Goal: Find specific page/section: Find specific page/section

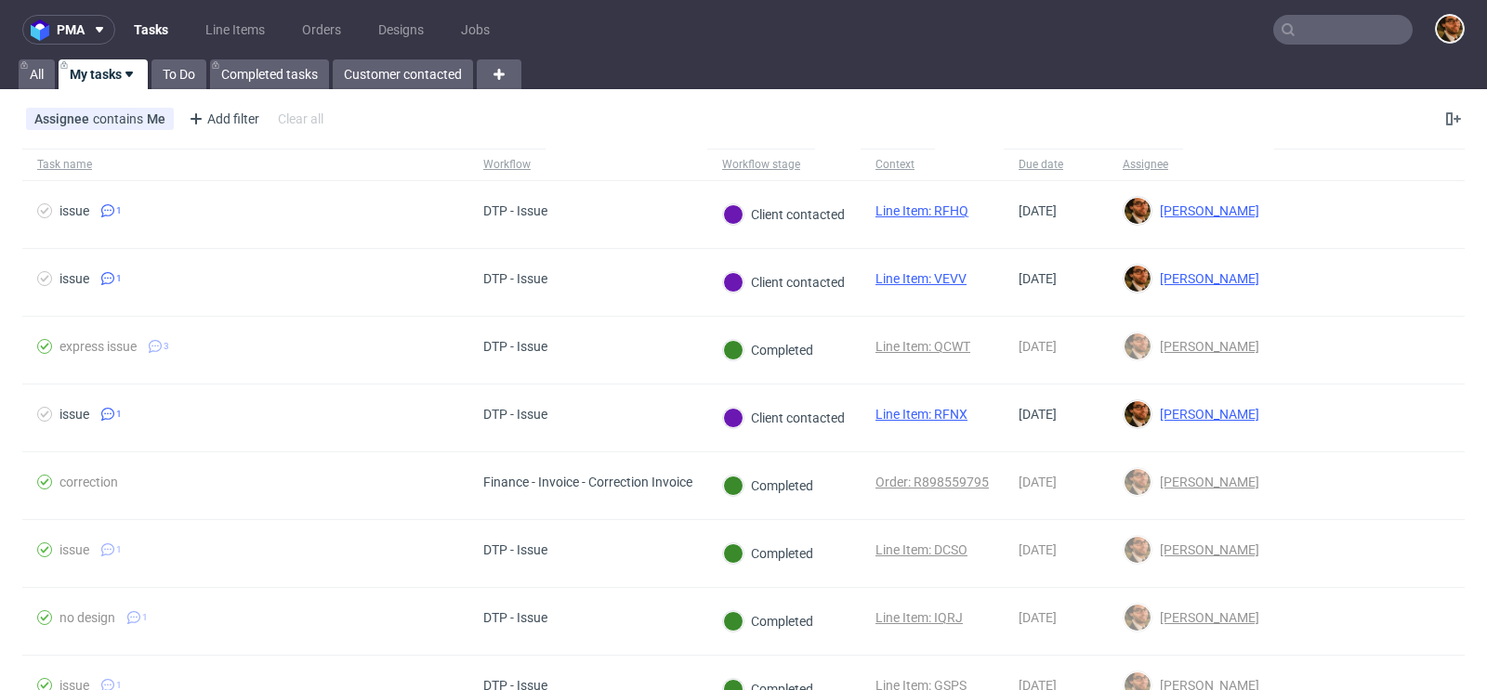
click at [1290, 27] on input "text" at bounding box center [1342, 30] width 139 height 30
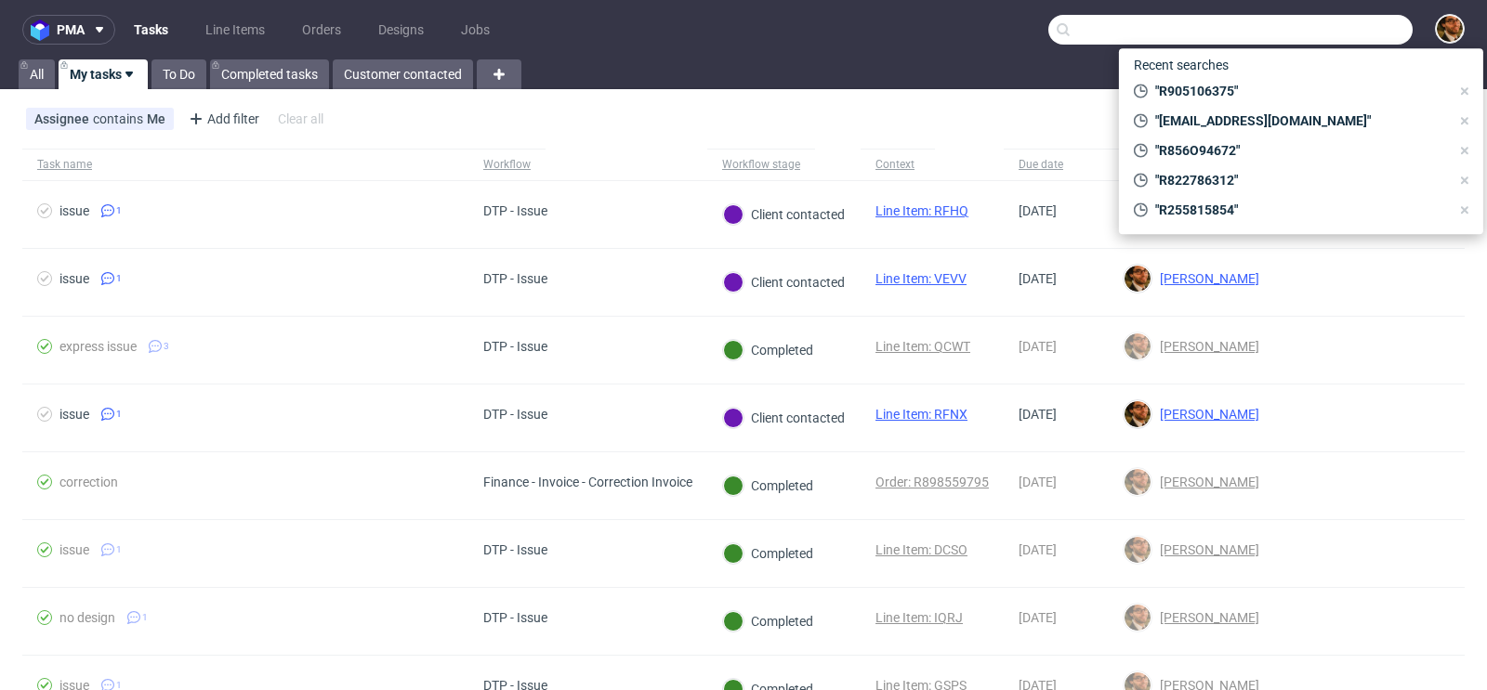
paste input "R822786312"
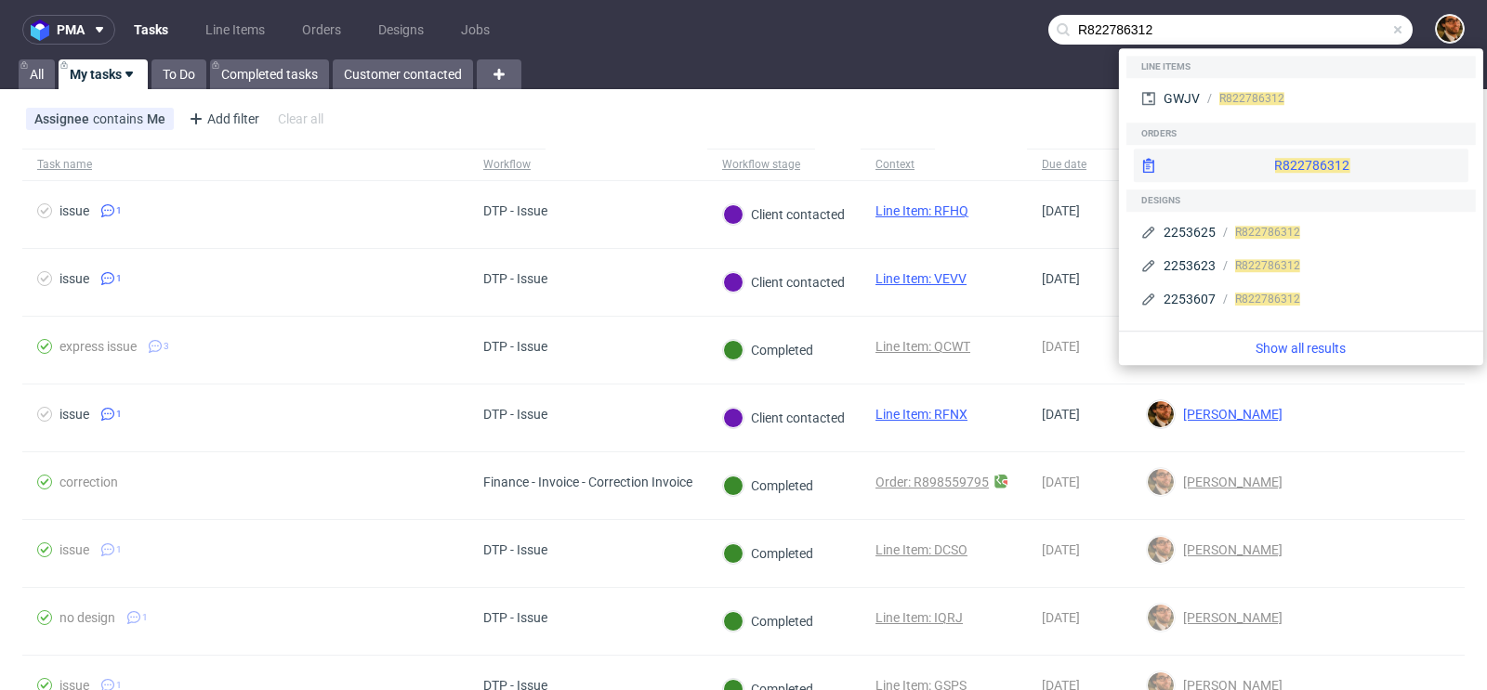
type input "R822786312"
click at [1267, 162] on div "R822786312" at bounding box center [1301, 165] width 335 height 33
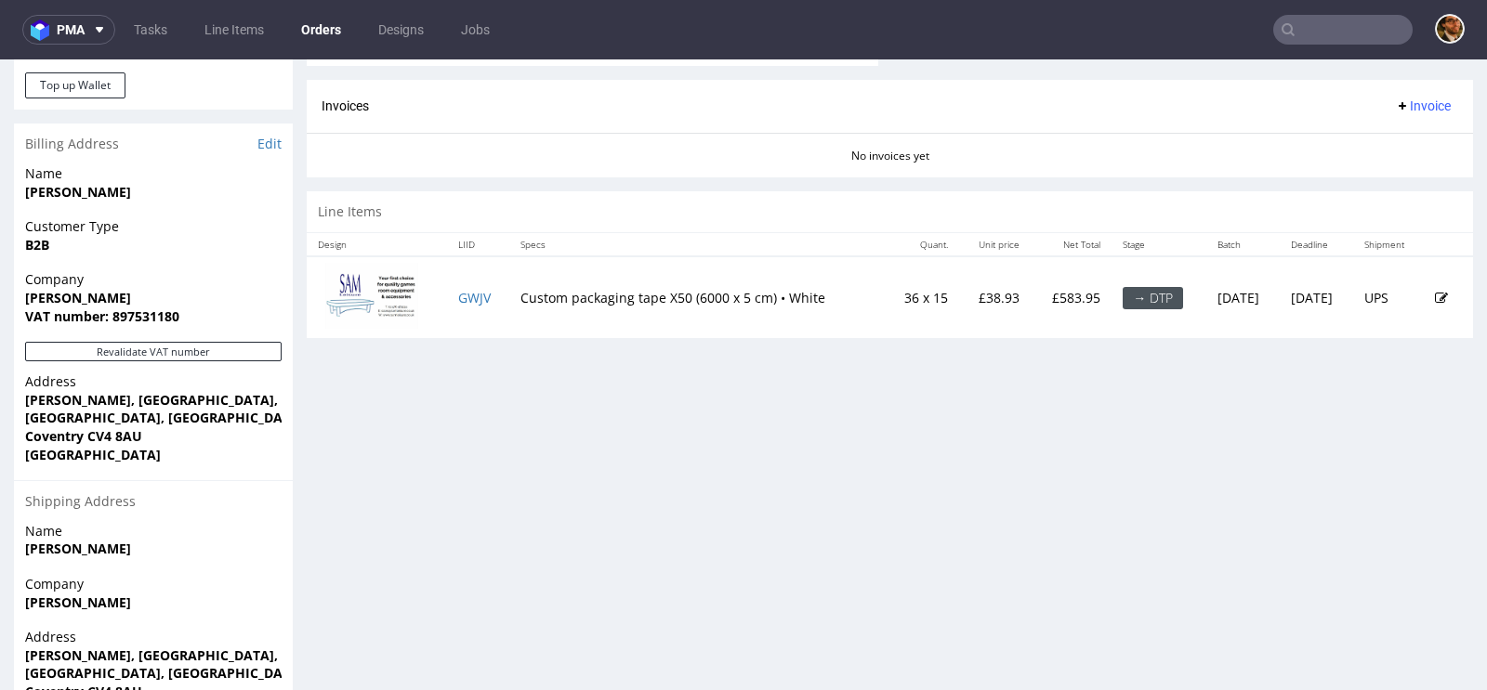
scroll to position [876, 0]
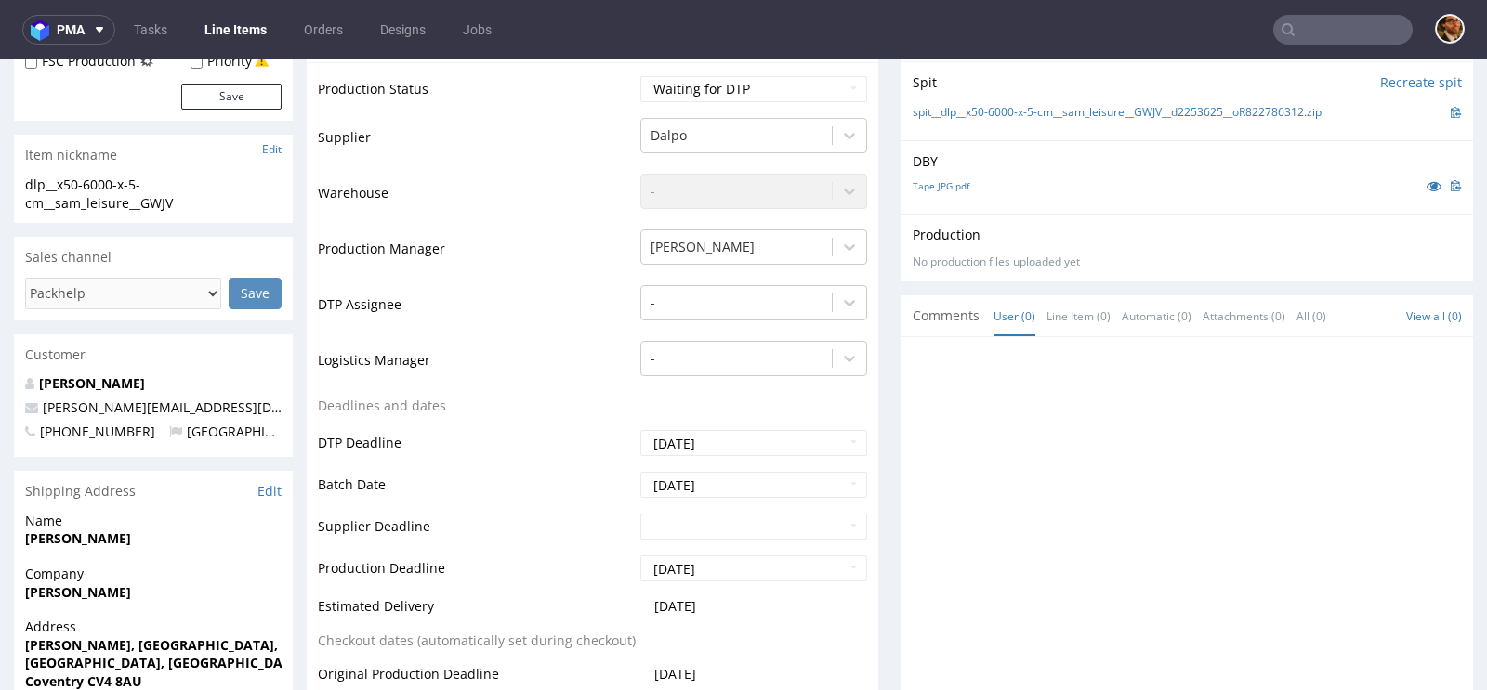
scroll to position [528, 0]
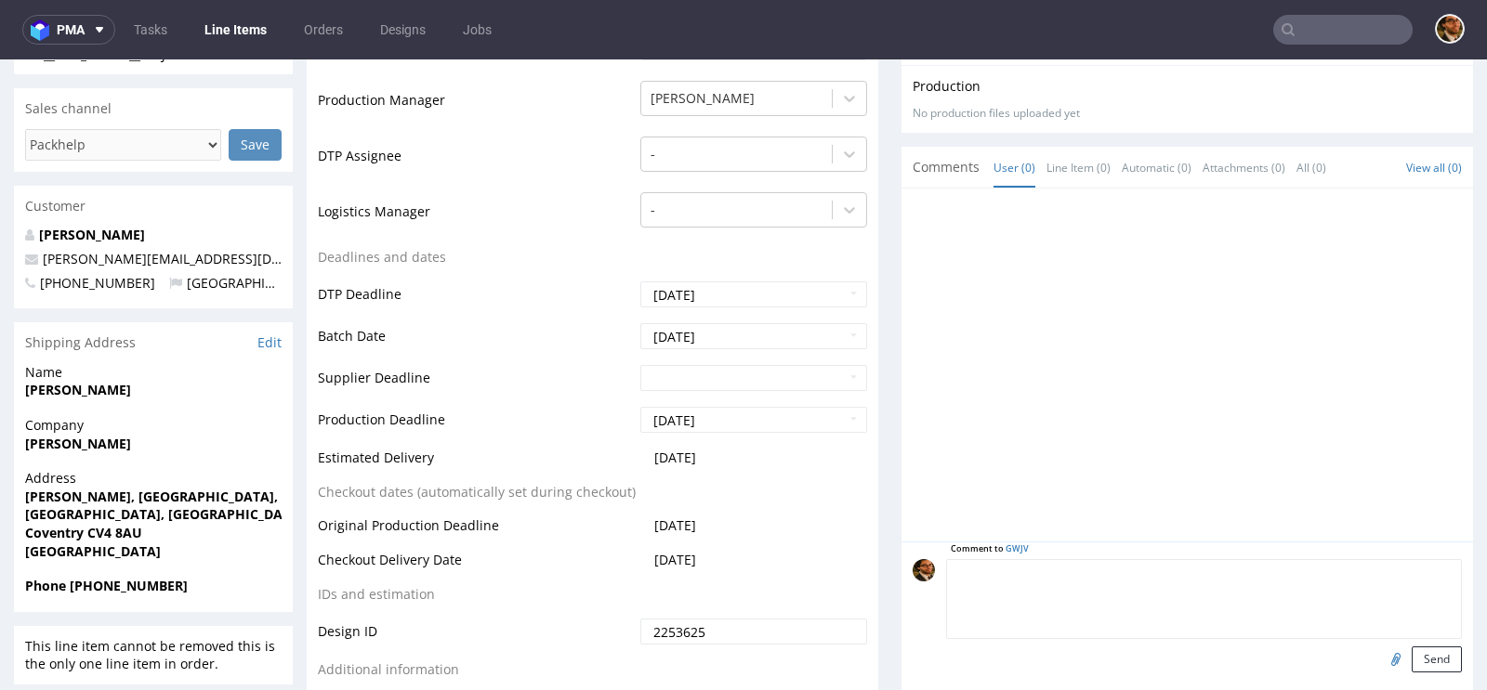
click at [1077, 562] on textarea at bounding box center [1204, 599] width 516 height 80
paste textarea "R822786312"
type textarea "R822786312"
paste textarea "I just want this image repeated on the tape which is how it’s always been. Plea…"
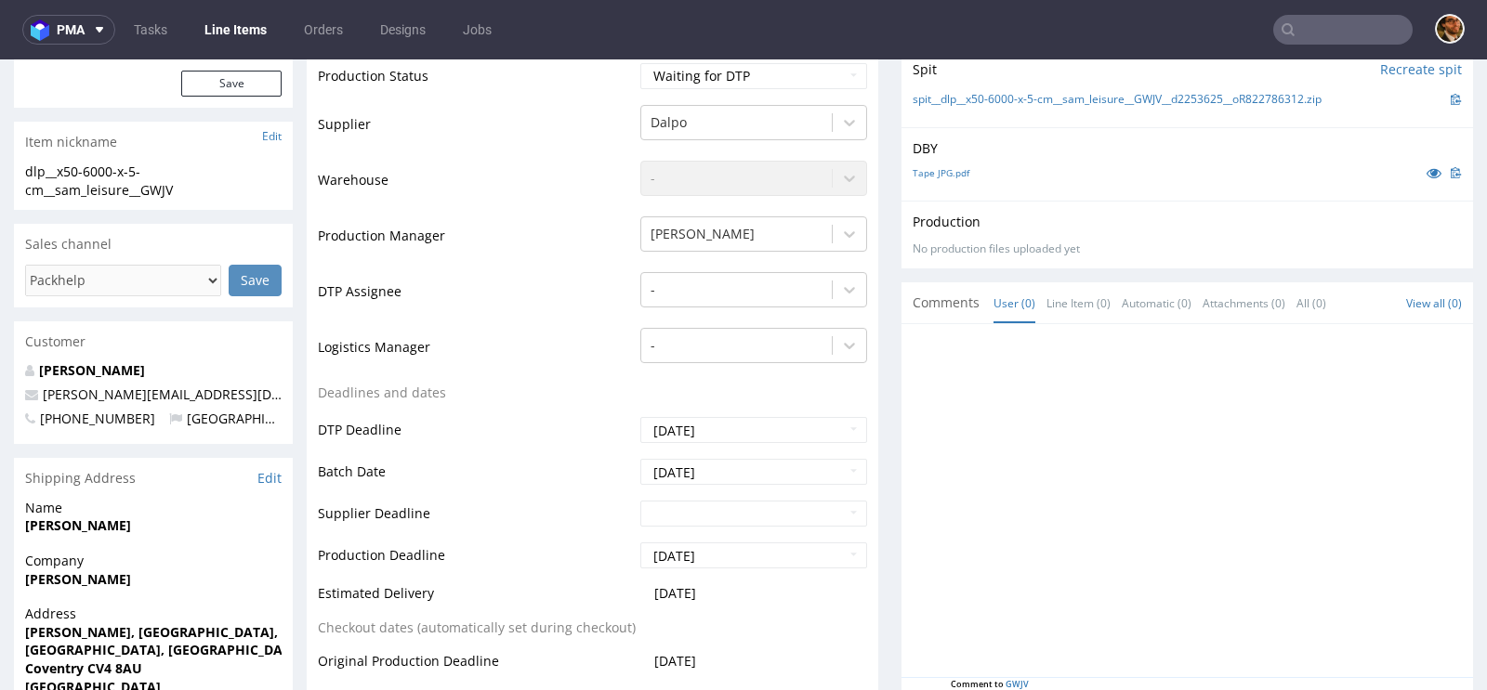
scroll to position [531, 0]
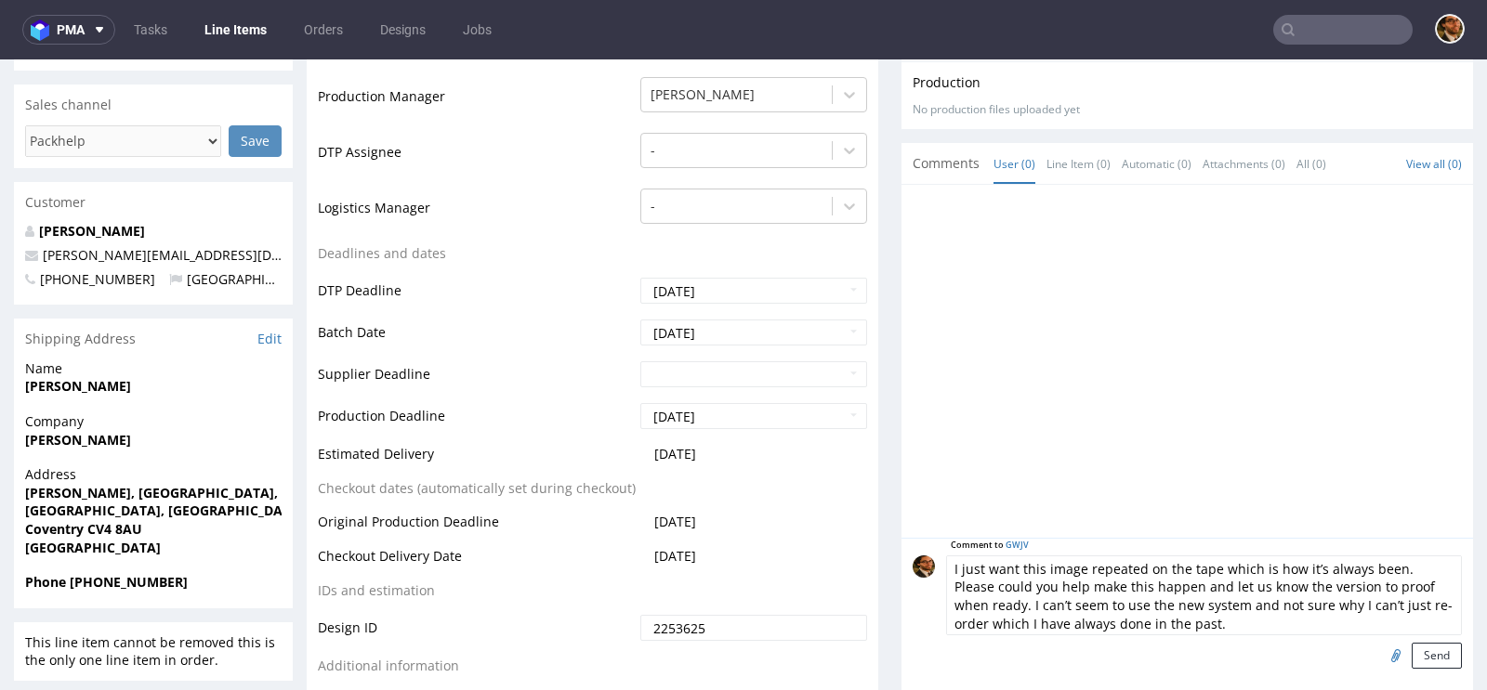
drag, startPoint x: 1006, startPoint y: 567, endPoint x: 925, endPoint y: 561, distance: 82.0
click at [925, 561] on div "Comment to GWJV I just want this image repeated on the tape which is how it’s a…" at bounding box center [1186, 612] width 549 height 113
click at [1101, 563] on textarea "the customers wants this image repeated on the tape which is how it’s always be…" at bounding box center [1204, 596] width 516 height 80
drag, startPoint x: 1372, startPoint y: 565, endPoint x: 1314, endPoint y: 561, distance: 58.7
click at [1314, 561] on textarea "the customers wants the uploaded mage repeated on the tape which is how it’s al…" at bounding box center [1204, 596] width 516 height 80
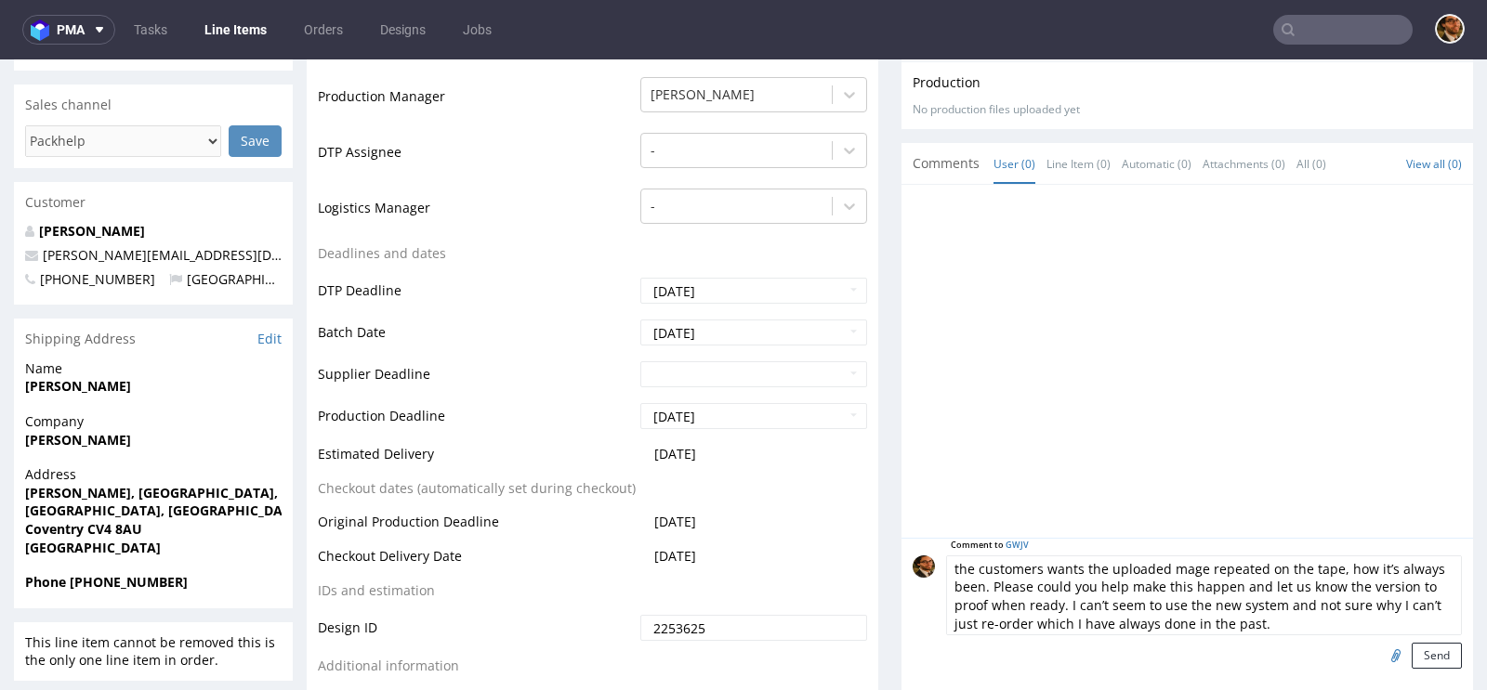
drag, startPoint x: 1261, startPoint y: 612, endPoint x: 1263, endPoint y: 603, distance: 9.5
click at [1263, 603] on textarea "the customers wants the uploaded mage repeated on the tape, how it’s always bee…" at bounding box center [1204, 596] width 516 height 80
click at [983, 581] on textarea "the customers wants the uploaded mage repeated on the tape, how it’s always bee…" at bounding box center [1204, 596] width 516 height 80
drag, startPoint x: 986, startPoint y: 581, endPoint x: 1058, endPoint y: 604, distance: 76.1
click at [1058, 604] on textarea "the customers wants the uploaded mage repeated on the tape, how it’s always bee…" at bounding box center [1204, 596] width 516 height 80
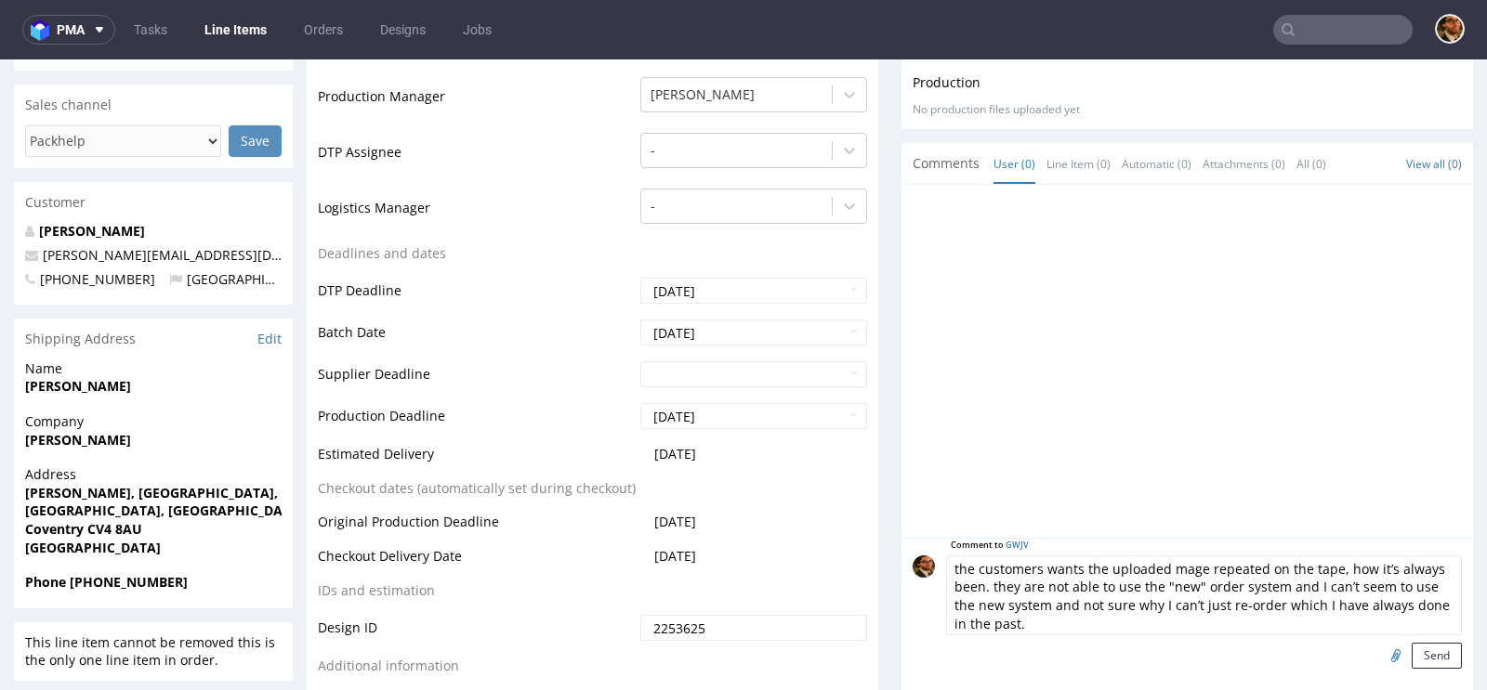
drag, startPoint x: 1295, startPoint y: 580, endPoint x: 1332, endPoint y: 616, distance: 51.9
click at [1332, 616] on textarea "the customers wants the uploaded mage repeated on the tape, how it’s always bee…" at bounding box center [1204, 596] width 516 height 80
click at [1074, 565] on textarea "the customers wants the uploaded mage repeated on the tape, how it’s always bee…" at bounding box center [1204, 596] width 516 height 80
click at [1029, 567] on textarea "the customers wants the uploaded mage repeated on the tape, how it’s always bee…" at bounding box center [1204, 596] width 516 height 80
click at [1148, 568] on textarea "the customer wants the uploaded mage repeated on the tape, how it’s always been…" at bounding box center [1204, 596] width 516 height 80
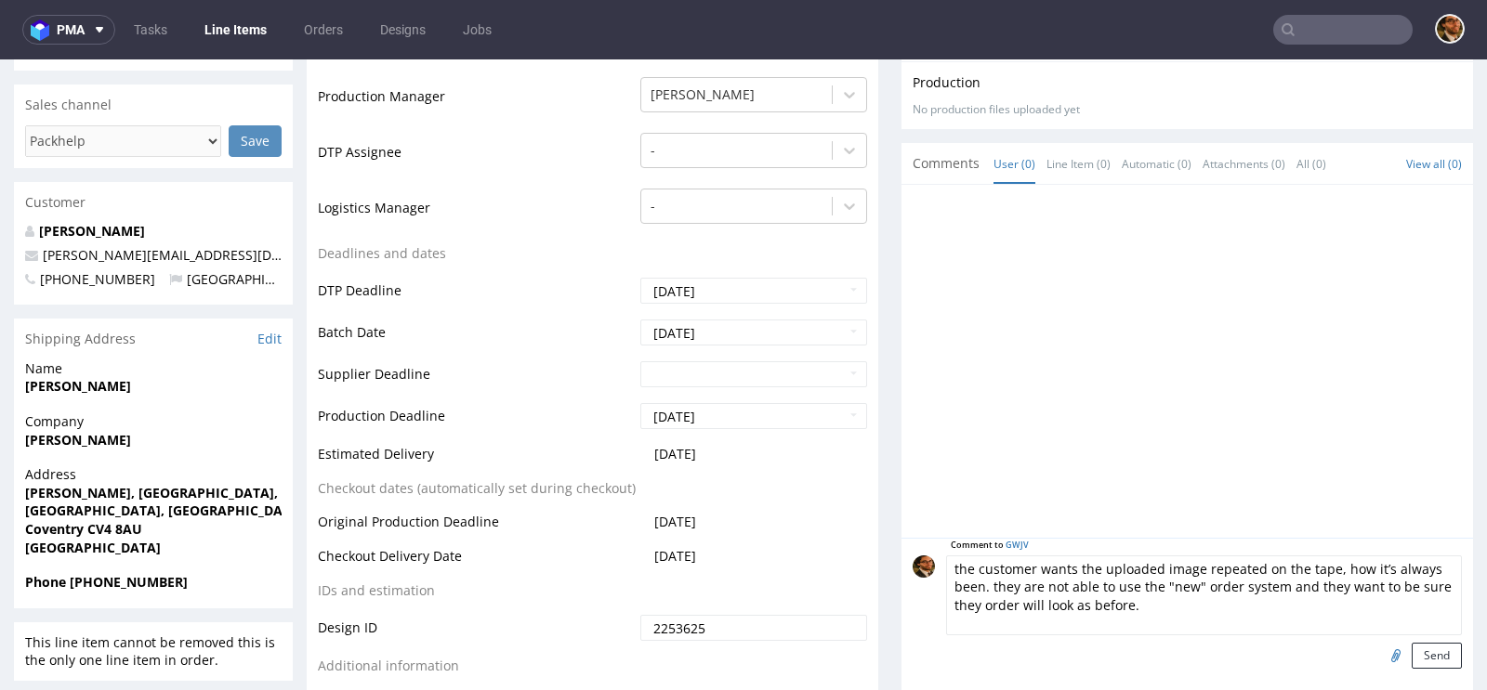
click at [1319, 568] on textarea "the customer wants the uploaded image repeated on the tape, how it’s always bee…" at bounding box center [1204, 596] width 516 height 80
click at [1143, 604] on textarea "the customer wants the uploaded image repeated on the tape how it’s always been…" at bounding box center [1204, 596] width 516 height 80
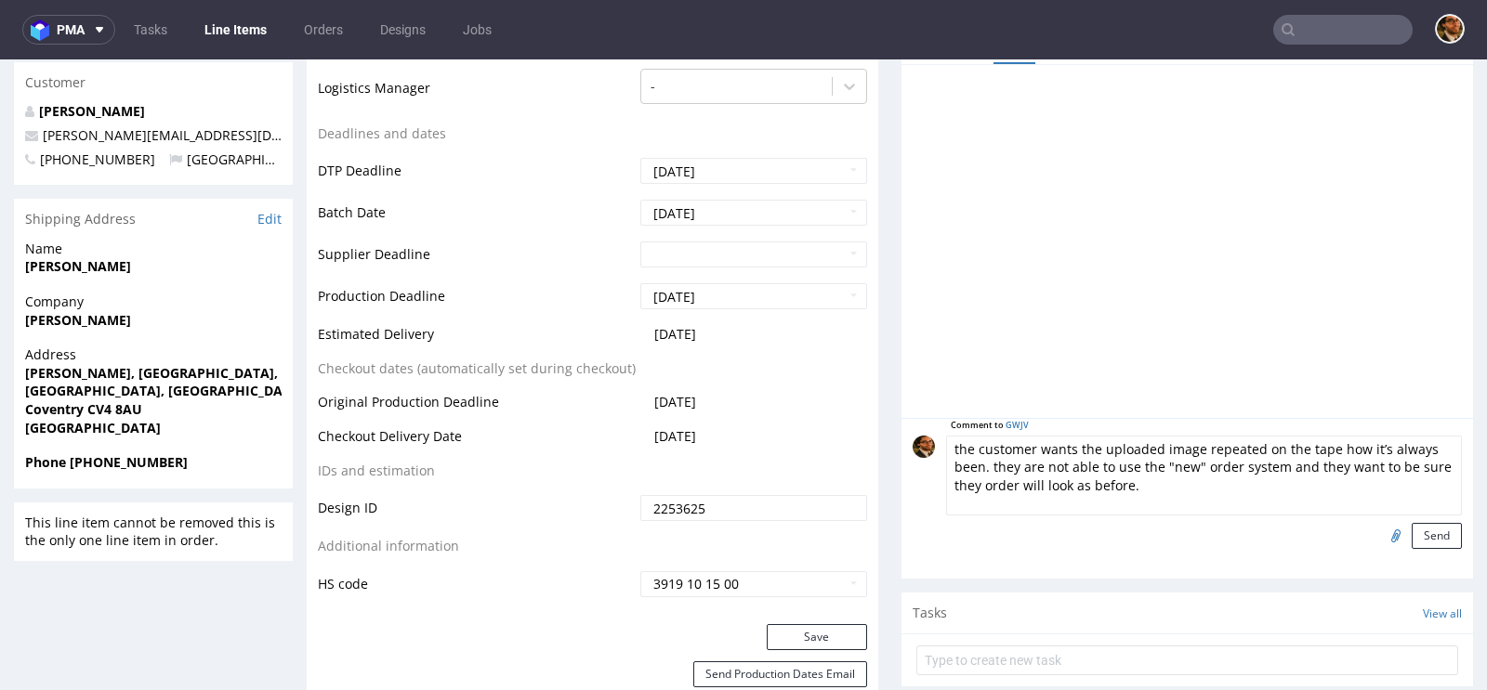
scroll to position [652, 0]
type textarea "the customer wants the uploaded image repeated on the tape how it’s always been…"
click at [1418, 524] on button "Send" at bounding box center [1436, 535] width 50 height 26
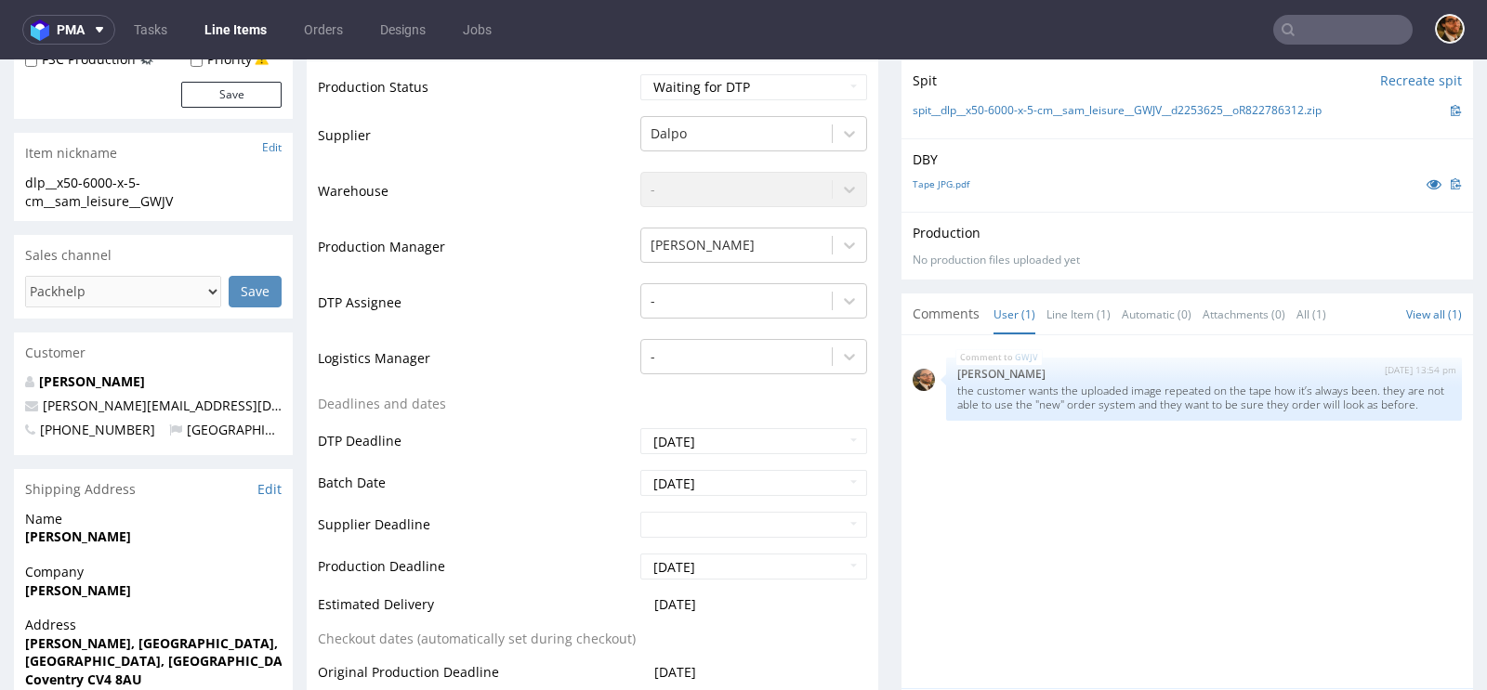
scroll to position [0, 0]
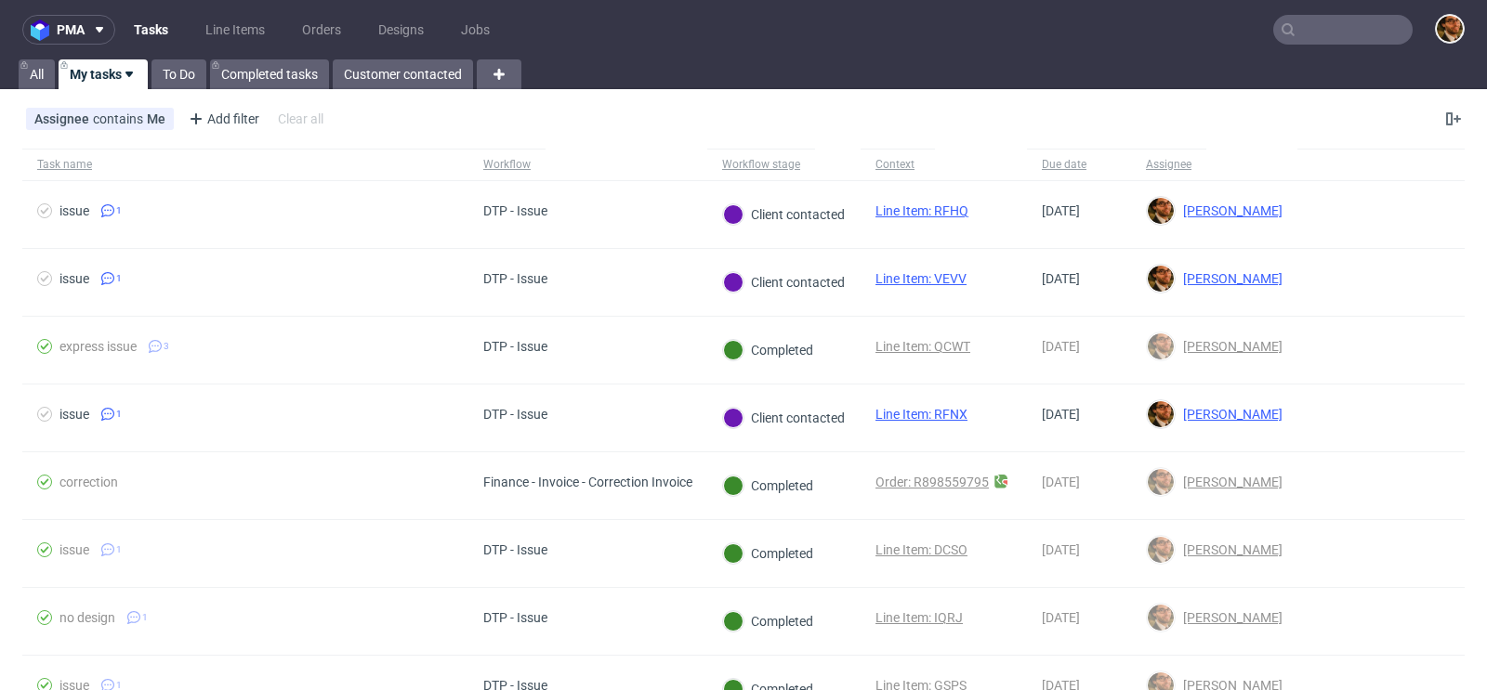
click at [1344, 30] on input "text" at bounding box center [1342, 30] width 139 height 30
paste input "R529727938"
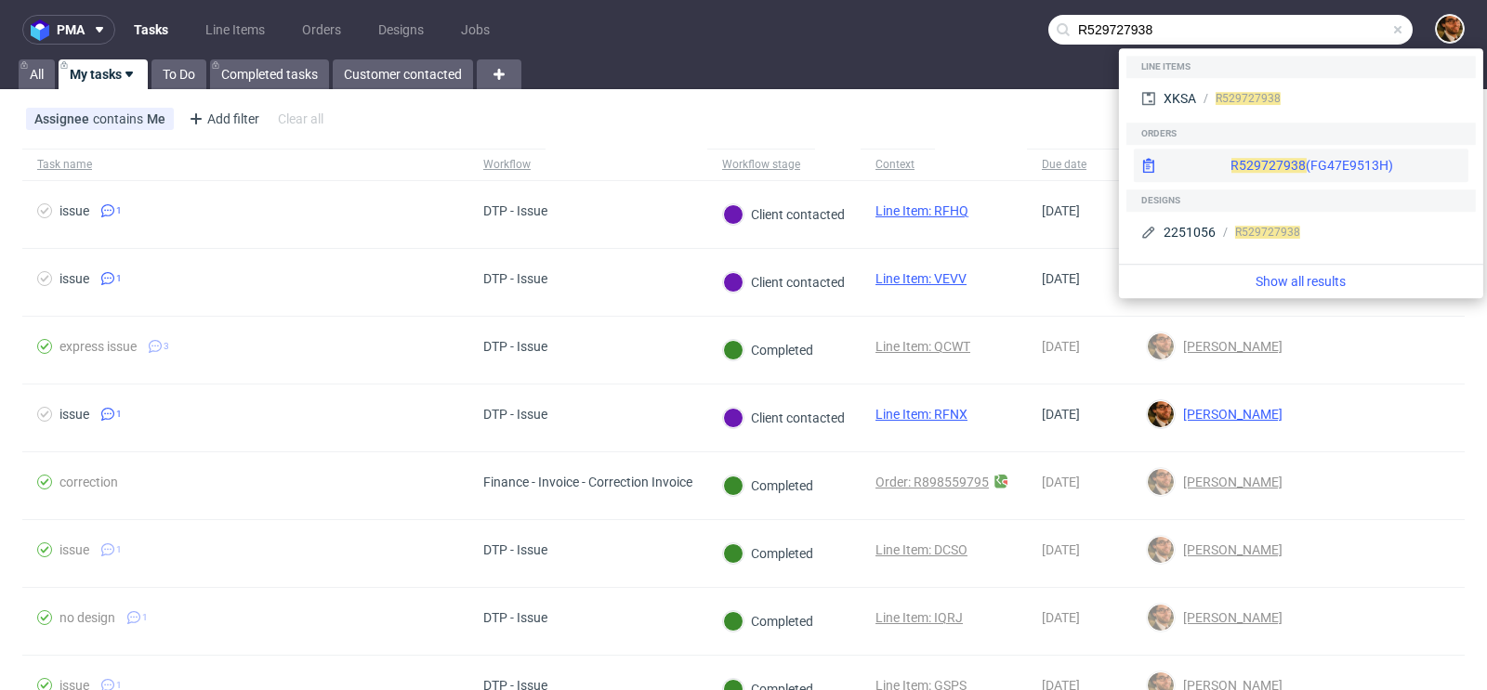
type input "R529727938"
click at [1346, 168] on div "R529727938 (FG47E9513H)" at bounding box center [1301, 165] width 335 height 33
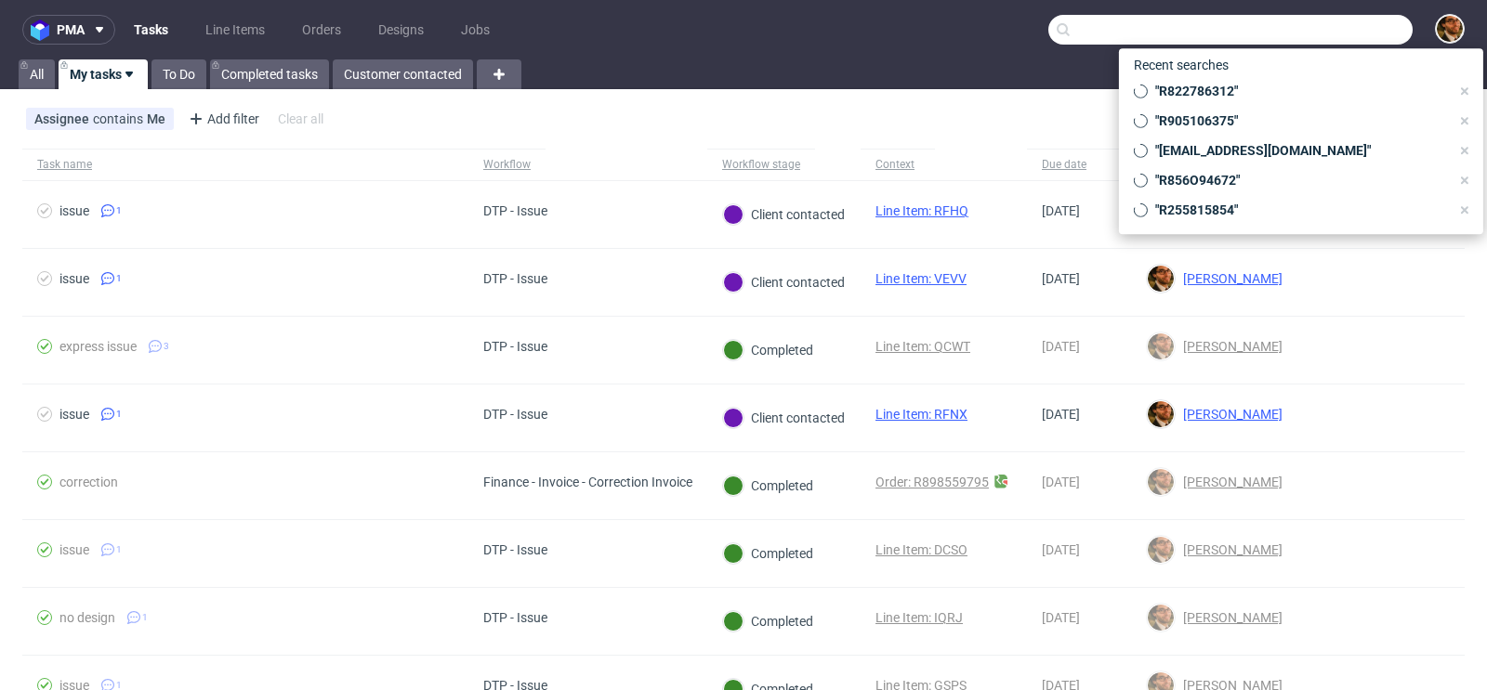
click at [1308, 22] on input "text" at bounding box center [1230, 30] width 364 height 30
paste input "R716038555"
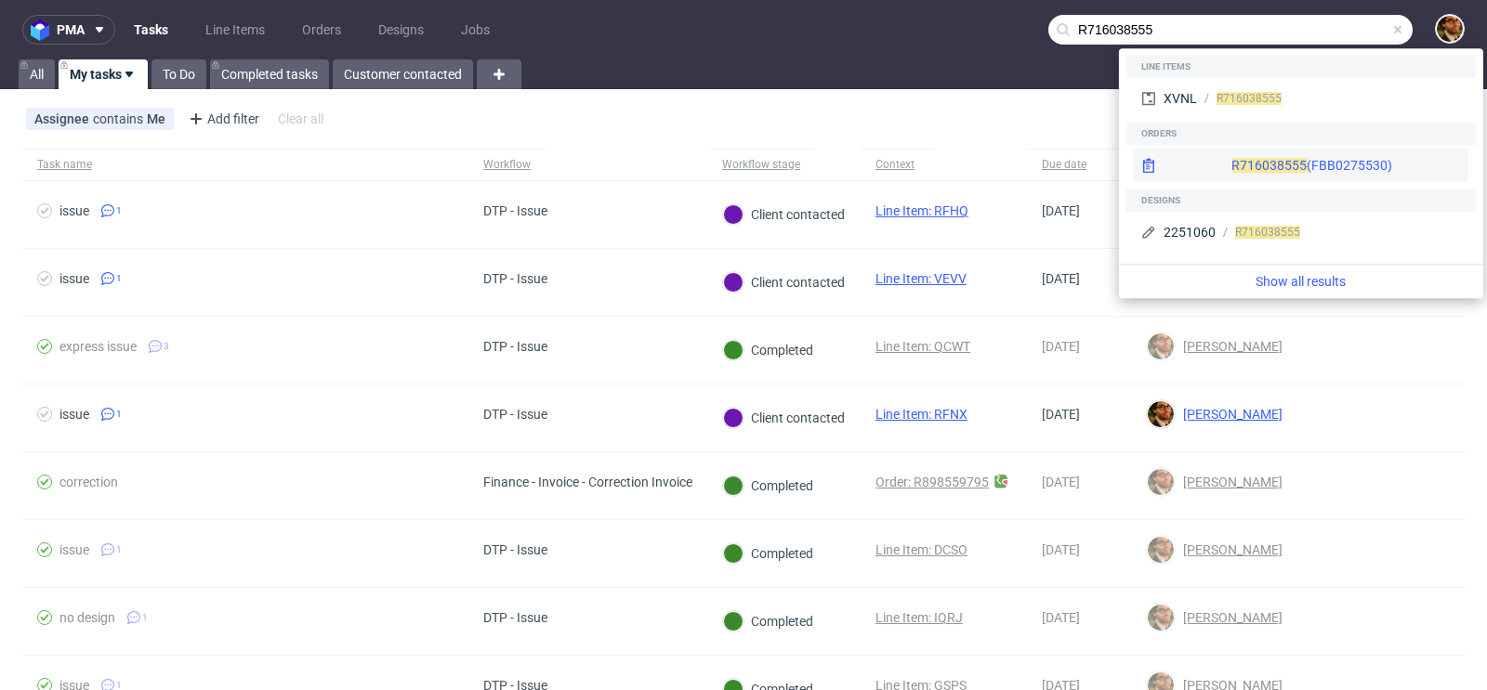
type input "R716038555"
click at [1336, 160] on div "R716038555 (FBB0275530)" at bounding box center [1301, 165] width 335 height 33
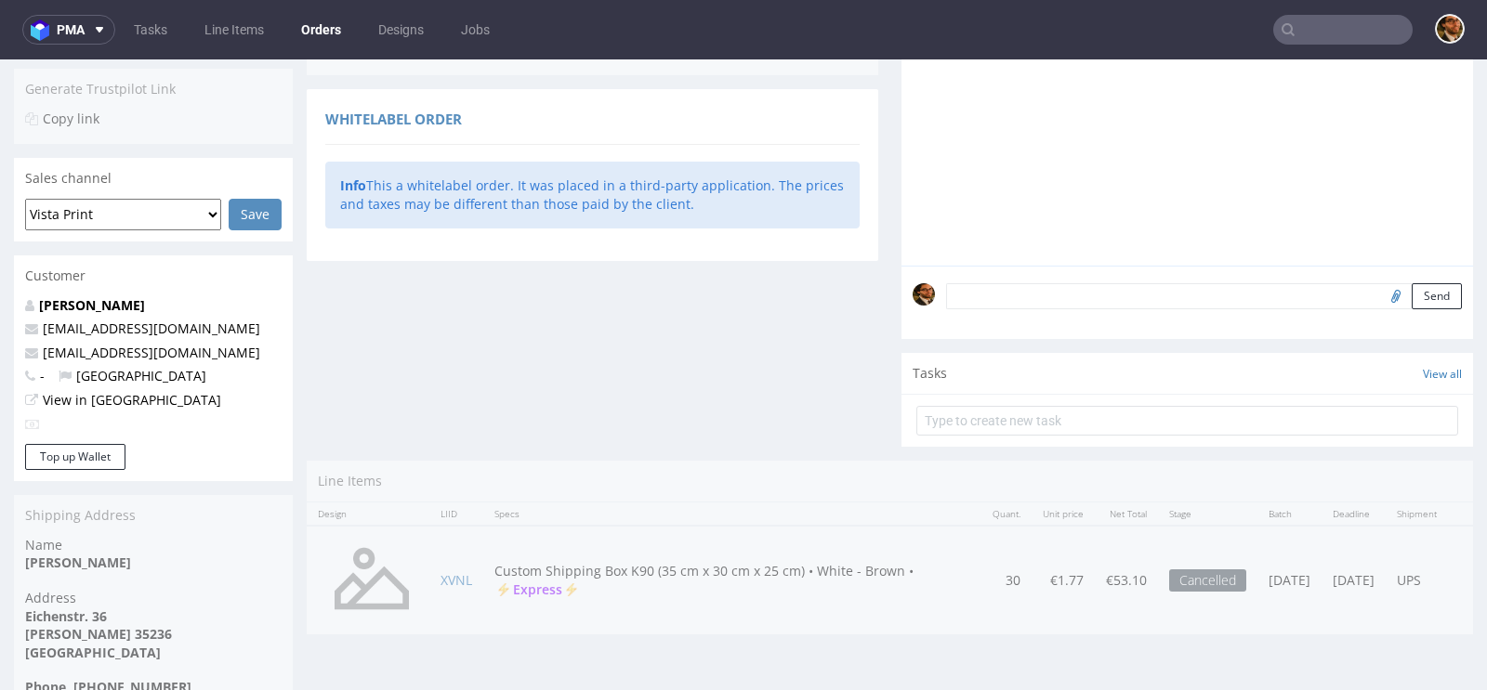
scroll to position [453, 0]
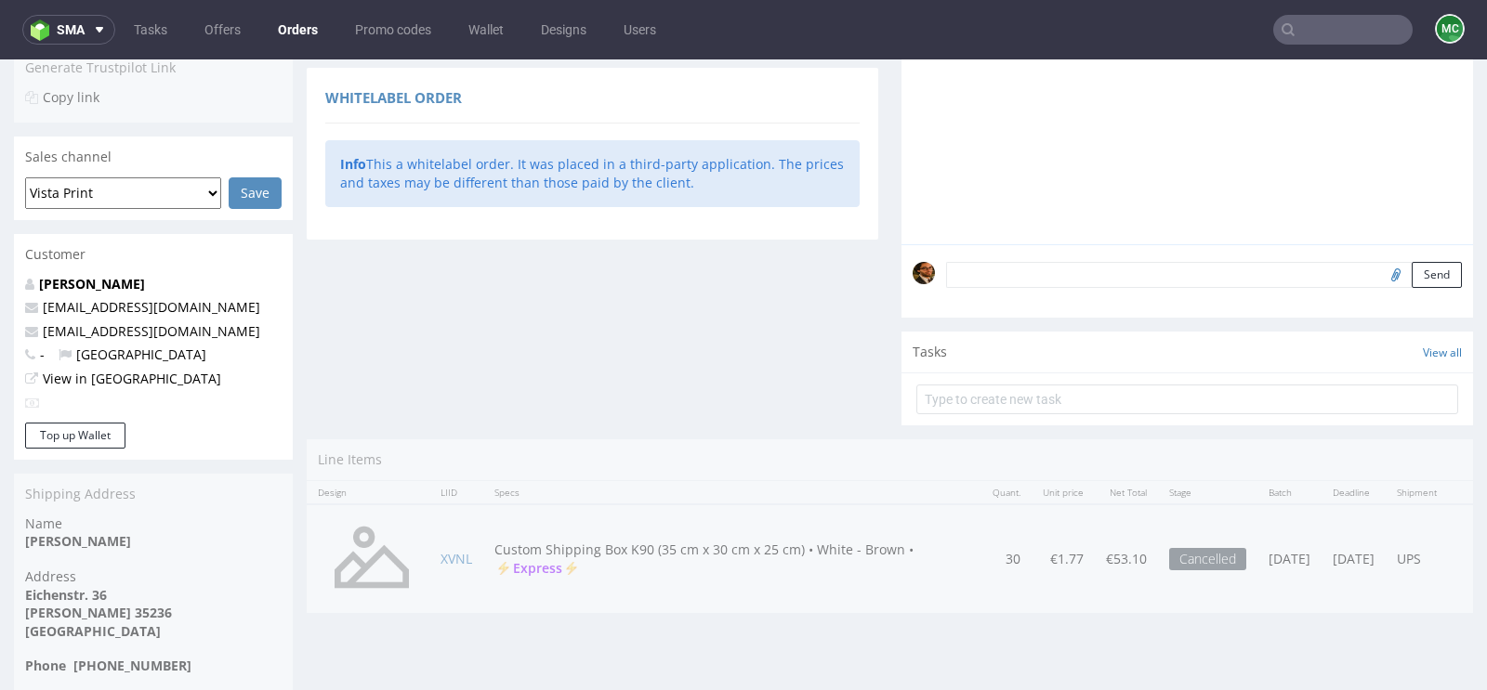
scroll to position [438, 0]
